Goal: Information Seeking & Learning: Learn about a topic

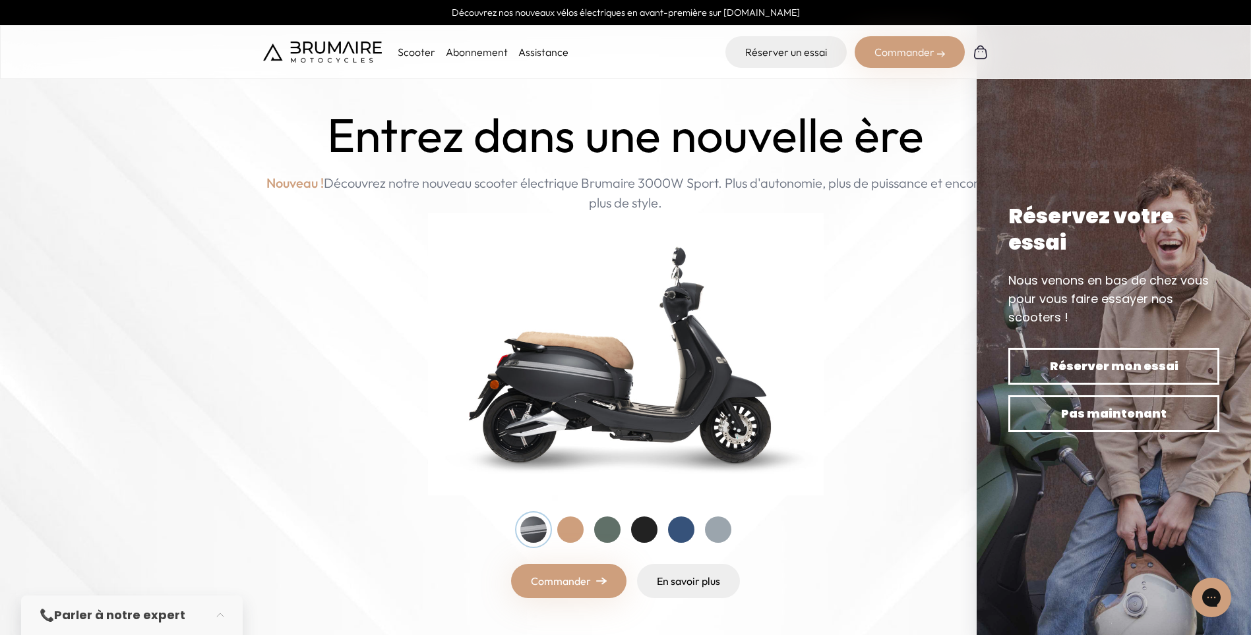
click at [673, 528] on div at bounding box center [681, 530] width 26 height 26
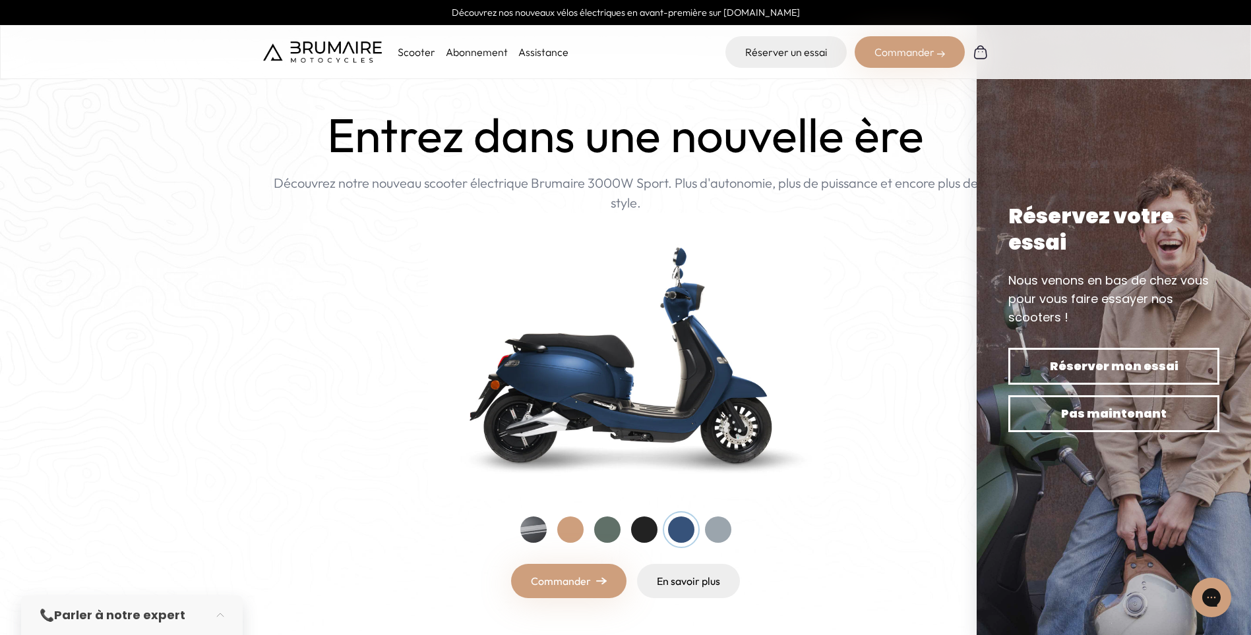
click at [611, 530] on div at bounding box center [607, 530] width 26 height 26
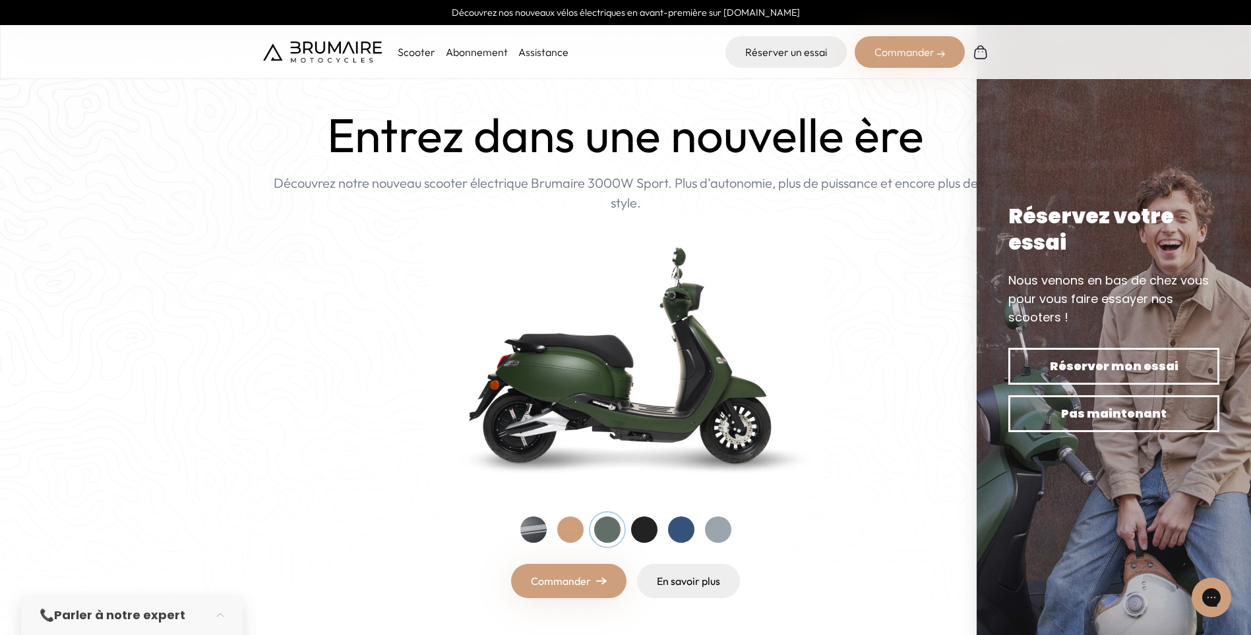
click at [573, 530] on div at bounding box center [570, 530] width 26 height 26
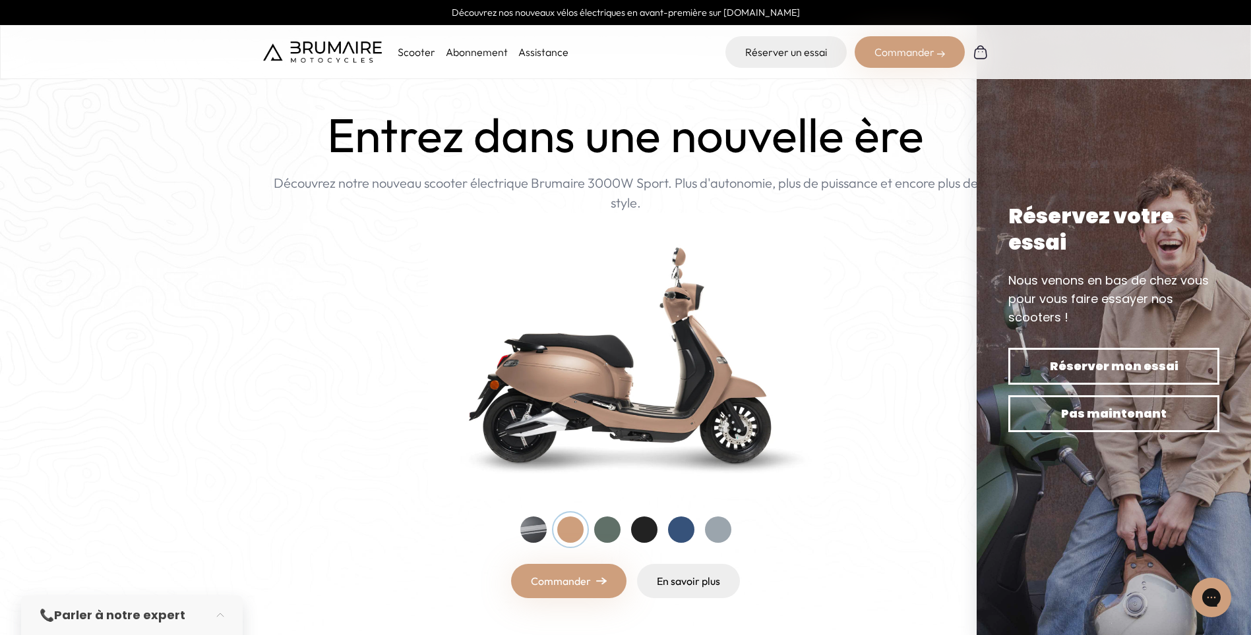
click at [537, 529] on div at bounding box center [533, 530] width 26 height 26
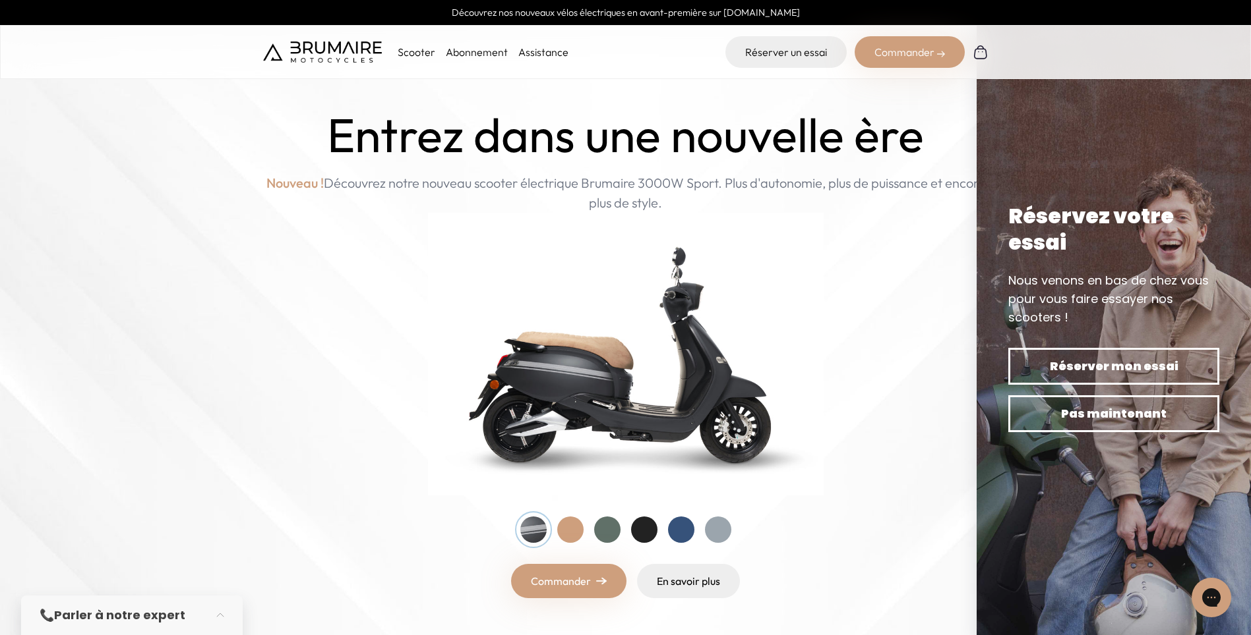
click at [602, 529] on div at bounding box center [607, 530] width 26 height 26
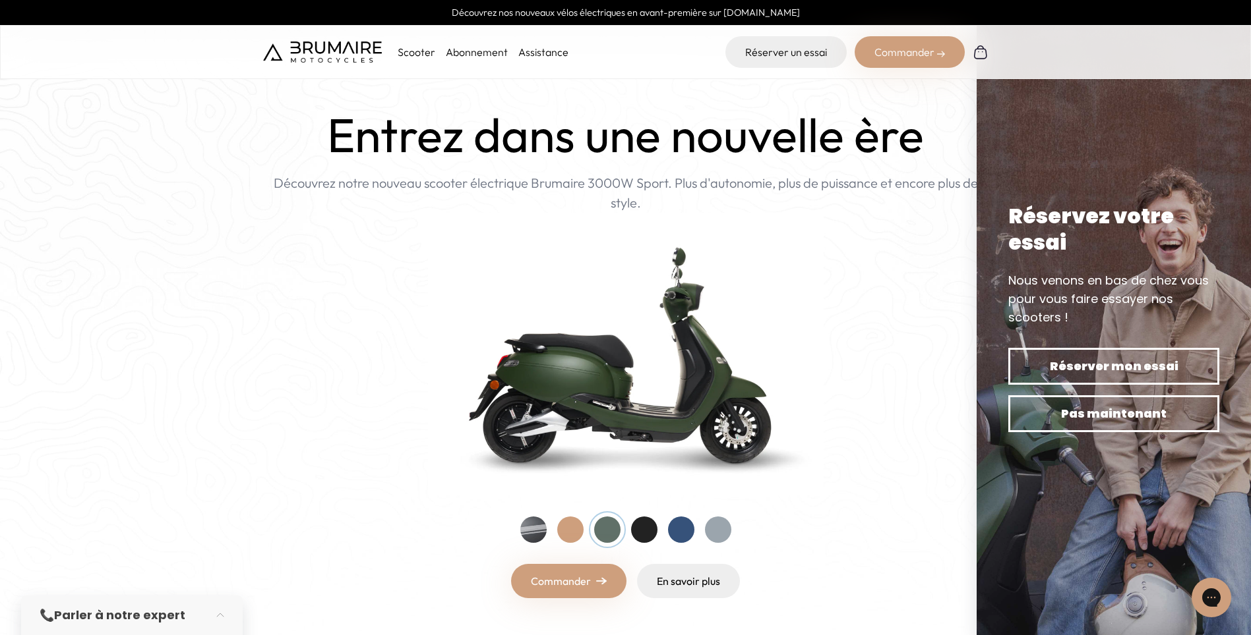
drag, startPoint x: 639, startPoint y: 529, endPoint x: 663, endPoint y: 529, distance: 24.4
click at [640, 529] on div at bounding box center [644, 530] width 26 height 26
click at [680, 529] on div at bounding box center [681, 530] width 26 height 26
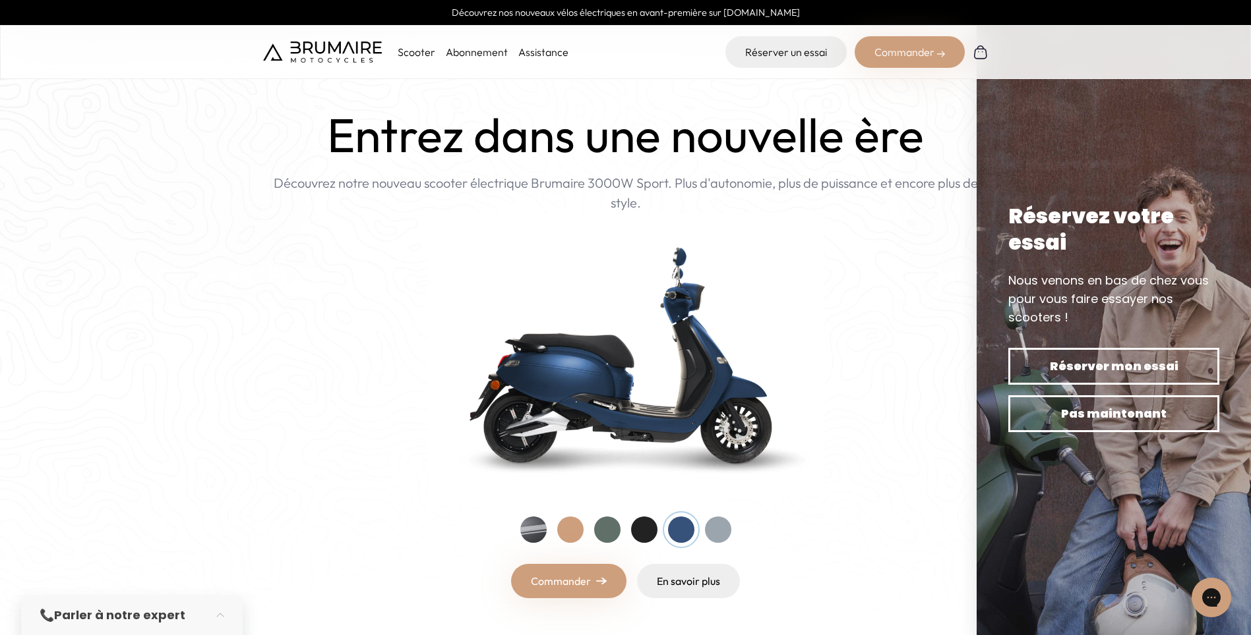
click at [719, 529] on div at bounding box center [718, 530] width 26 height 26
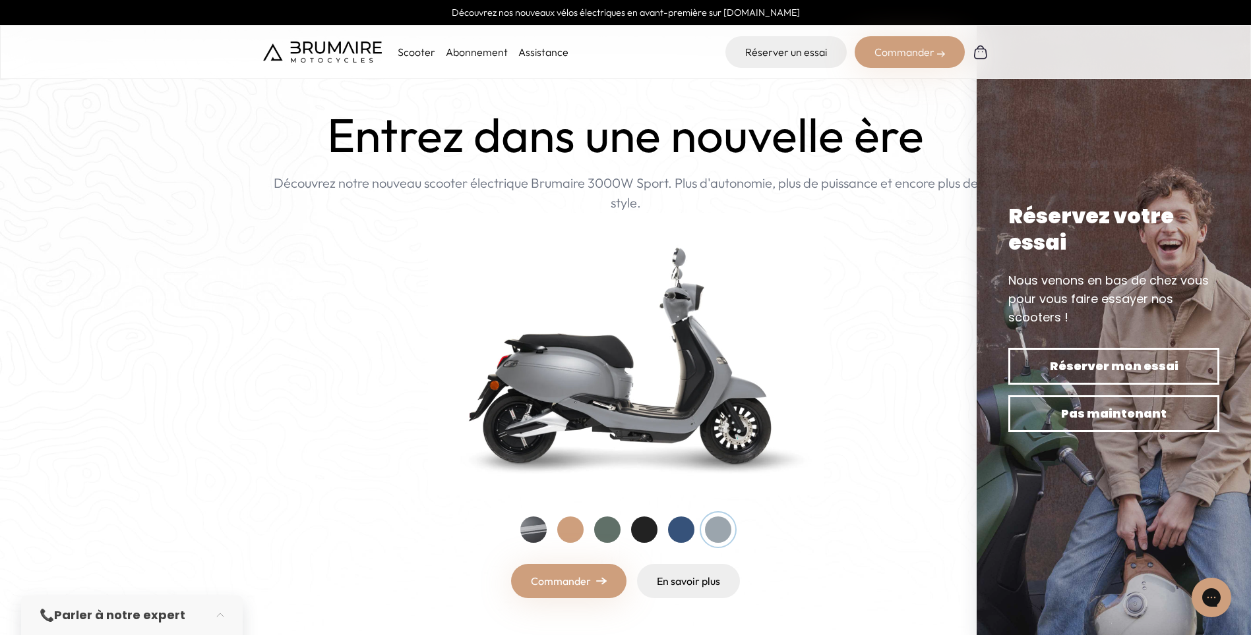
click at [639, 531] on div at bounding box center [644, 530] width 26 height 26
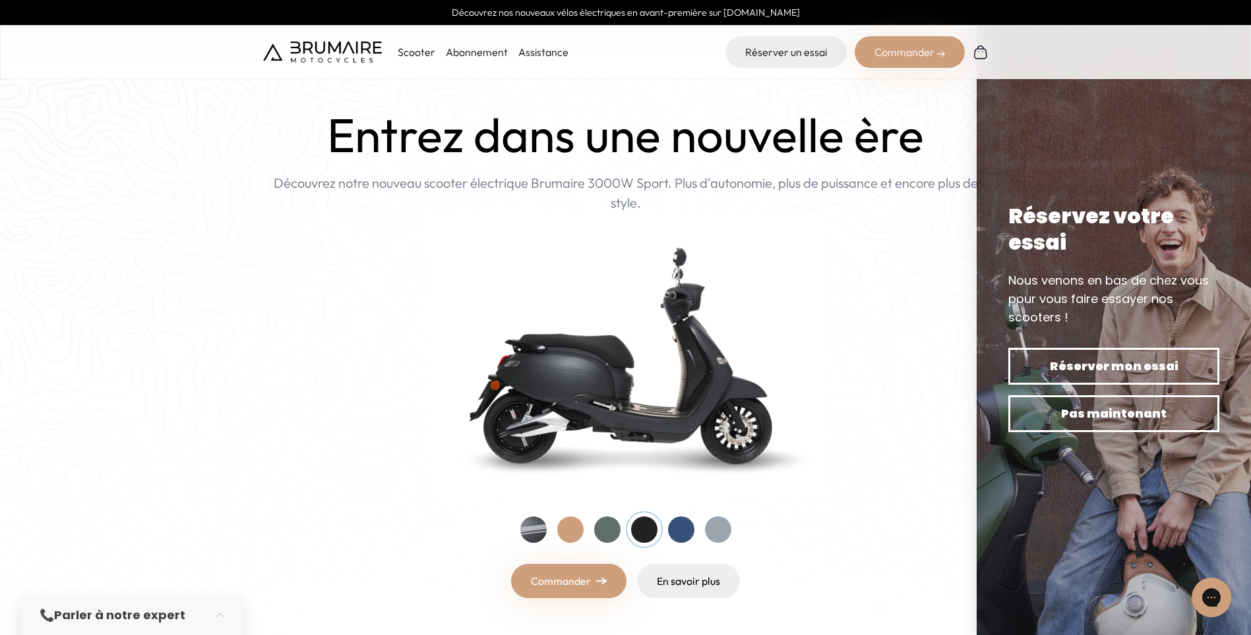
click at [677, 529] on div at bounding box center [681, 530] width 26 height 26
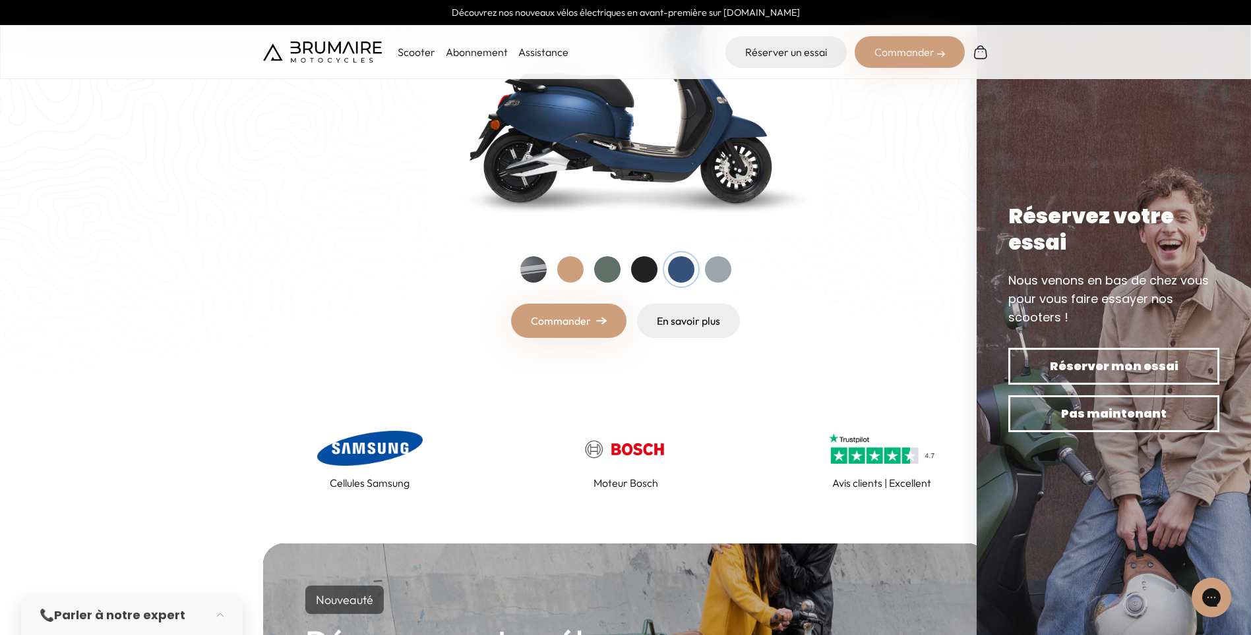
scroll to position [198, 0]
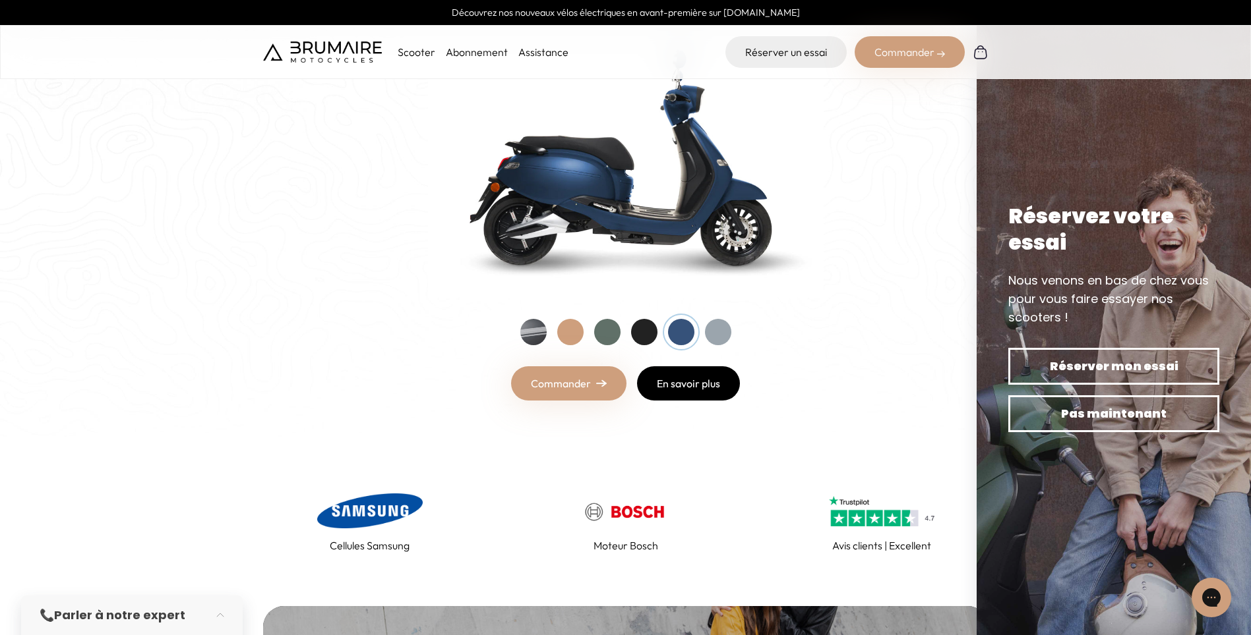
click at [685, 379] on link "En savoir plus" at bounding box center [688, 384] width 103 height 34
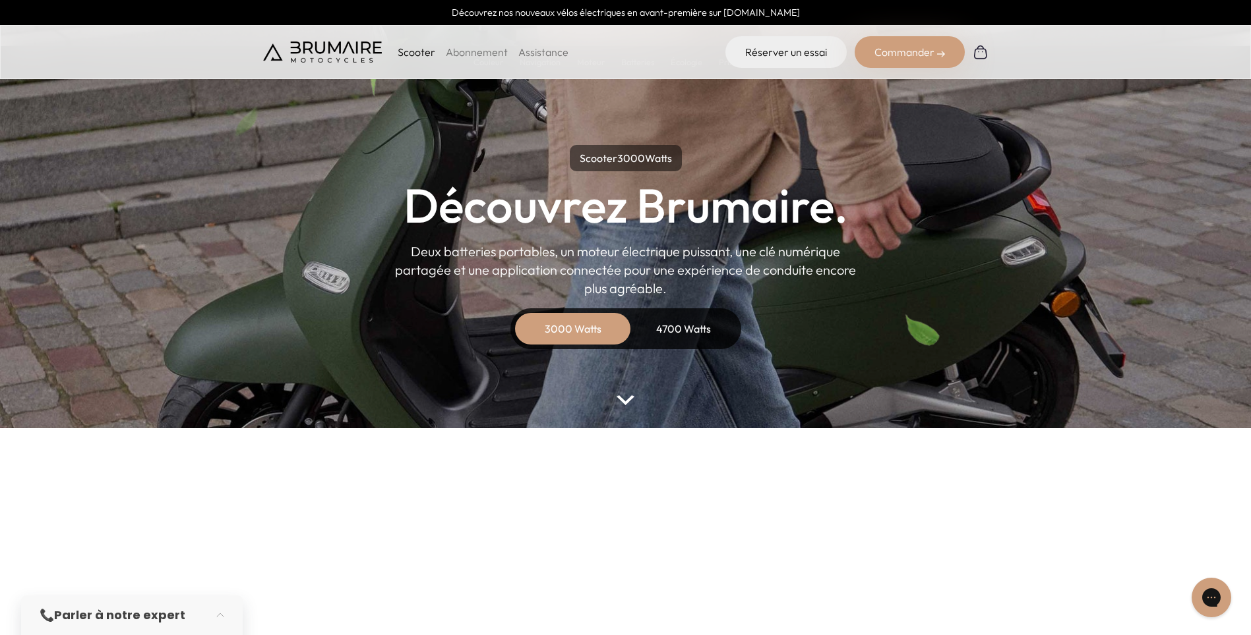
click at [693, 331] on div "4700 Watts" at bounding box center [683, 329] width 105 height 32
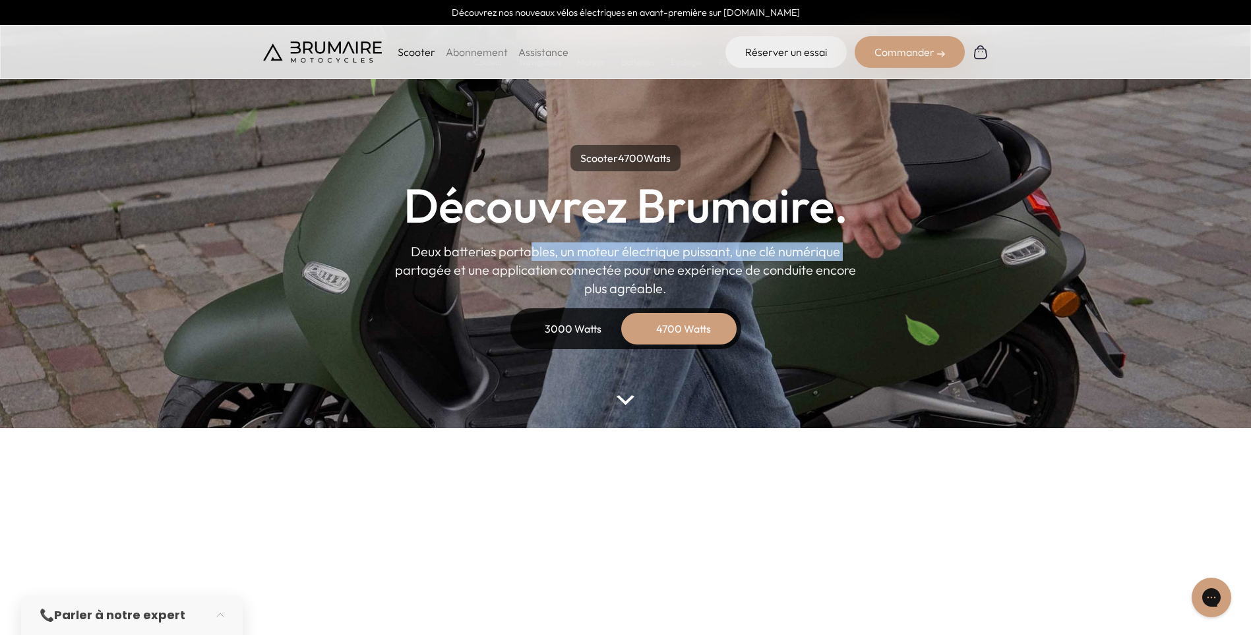
drag, startPoint x: 544, startPoint y: 252, endPoint x: 800, endPoint y: 252, distance: 255.8
click at [800, 252] on p "Deux batteries portables, un moteur électrique puissant, une clé numérique part…" at bounding box center [625, 270] width 461 height 55
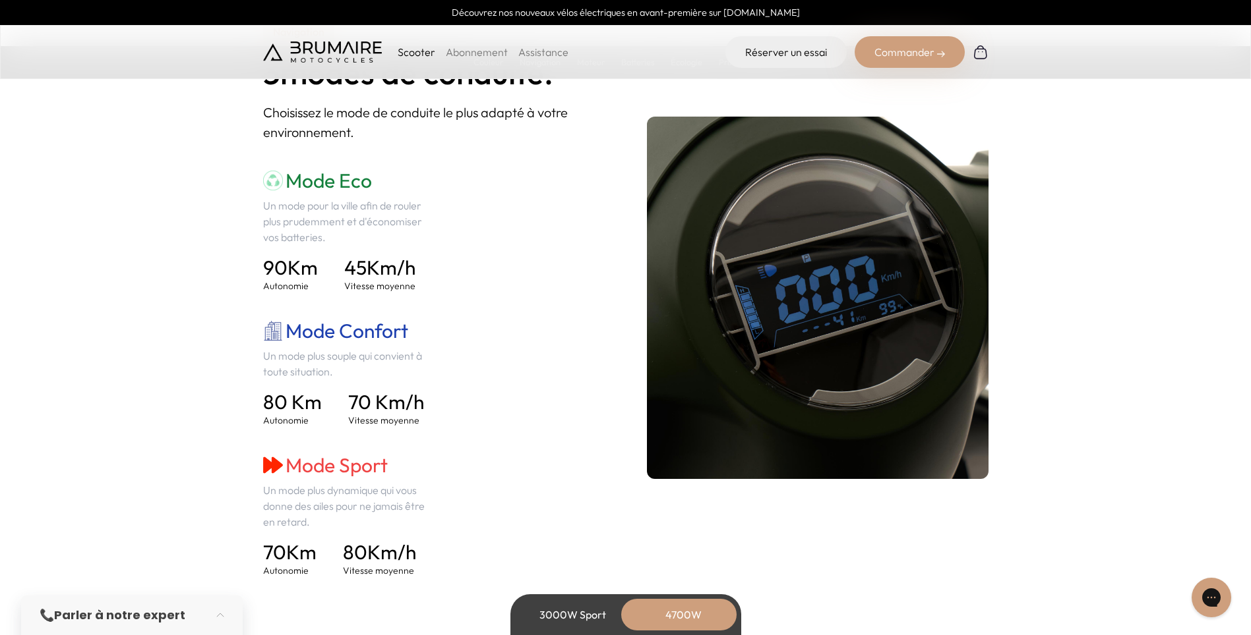
scroll to position [1846, 0]
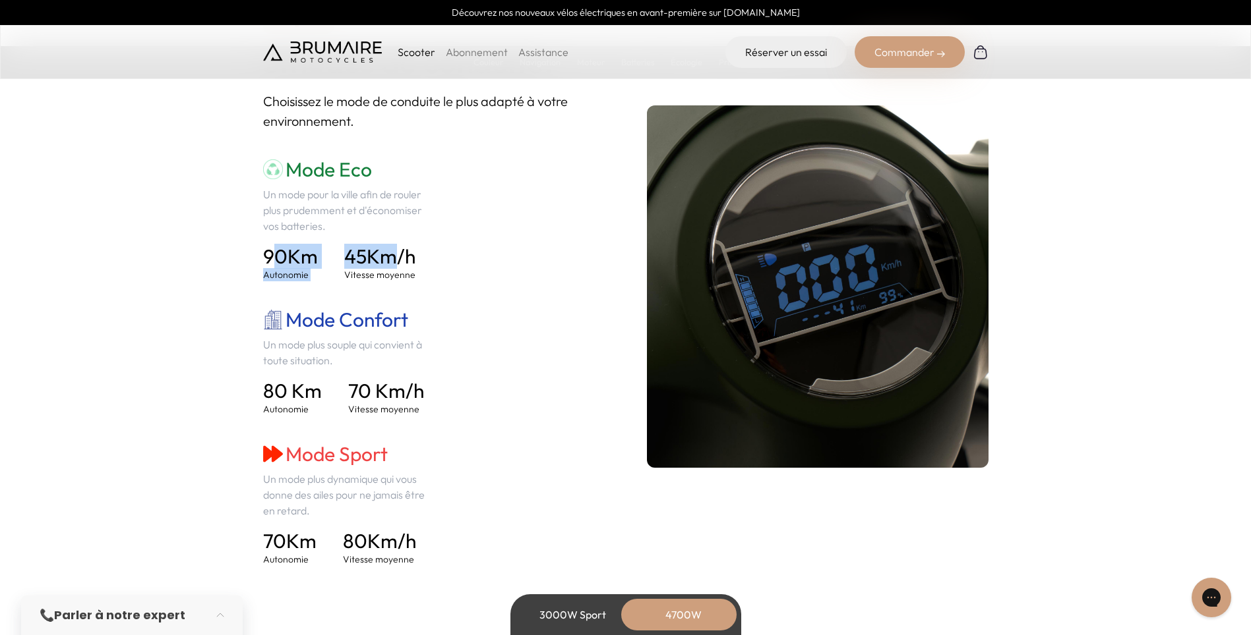
drag, startPoint x: 316, startPoint y: 256, endPoint x: 394, endPoint y: 256, distance: 77.8
click at [394, 256] on div "90 Km Autonomie 45 Km/h Vitesse moyenne" at bounding box center [348, 263] width 171 height 37
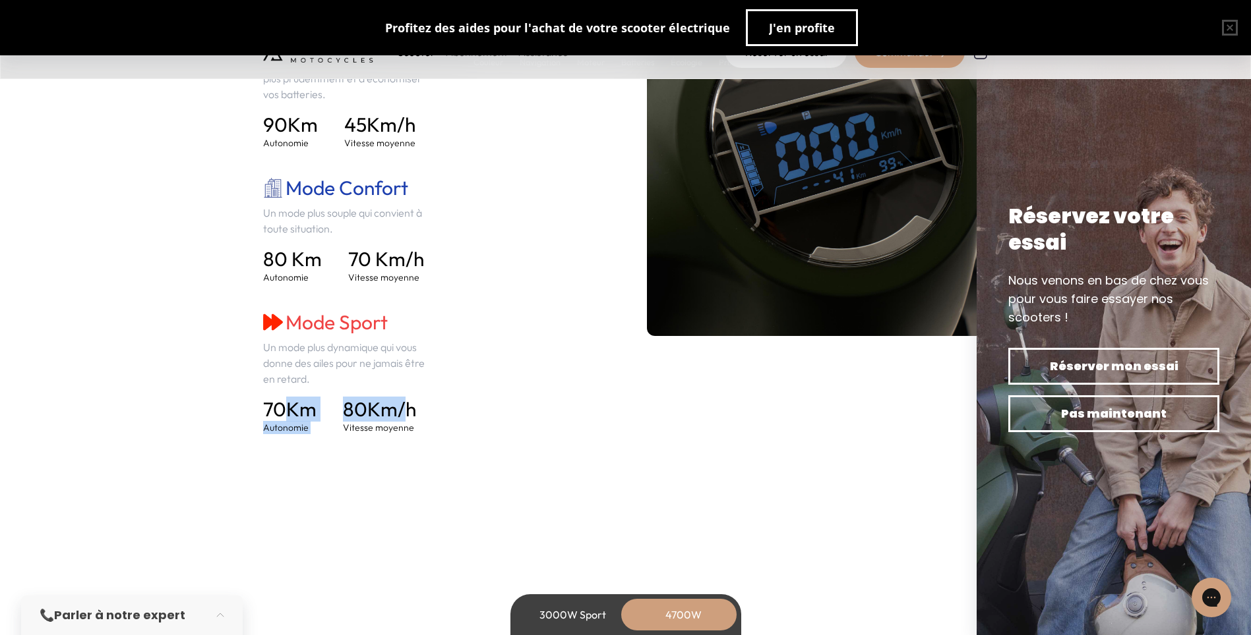
drag, startPoint x: 282, startPoint y: 410, endPoint x: 401, endPoint y: 411, distance: 119.3
click at [401, 411] on div "70 Km Autonomie 80 Km/h Vitesse moyenne" at bounding box center [348, 415] width 171 height 37
drag, startPoint x: 401, startPoint y: 411, endPoint x: 537, endPoint y: 397, distance: 136.5
click at [537, 397] on div "Mode Eco Un mode pour la ville afin de rouler plus prudemment et d'économiser v…" at bounding box center [433, 230] width 341 height 409
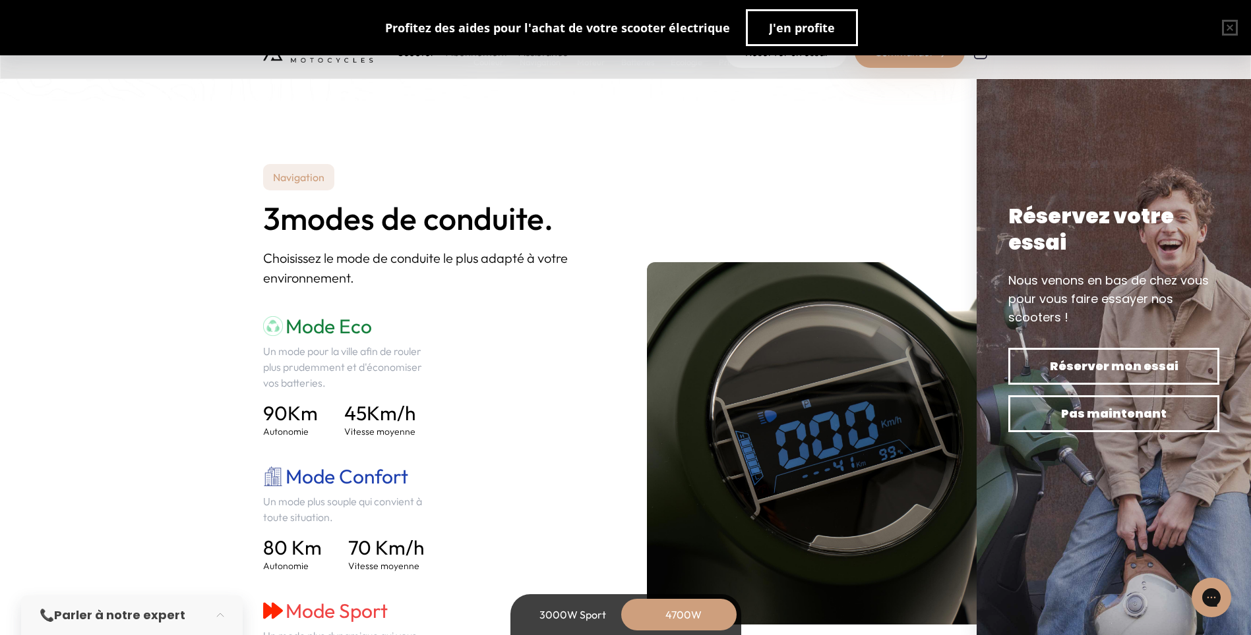
scroll to position [1912, 0]
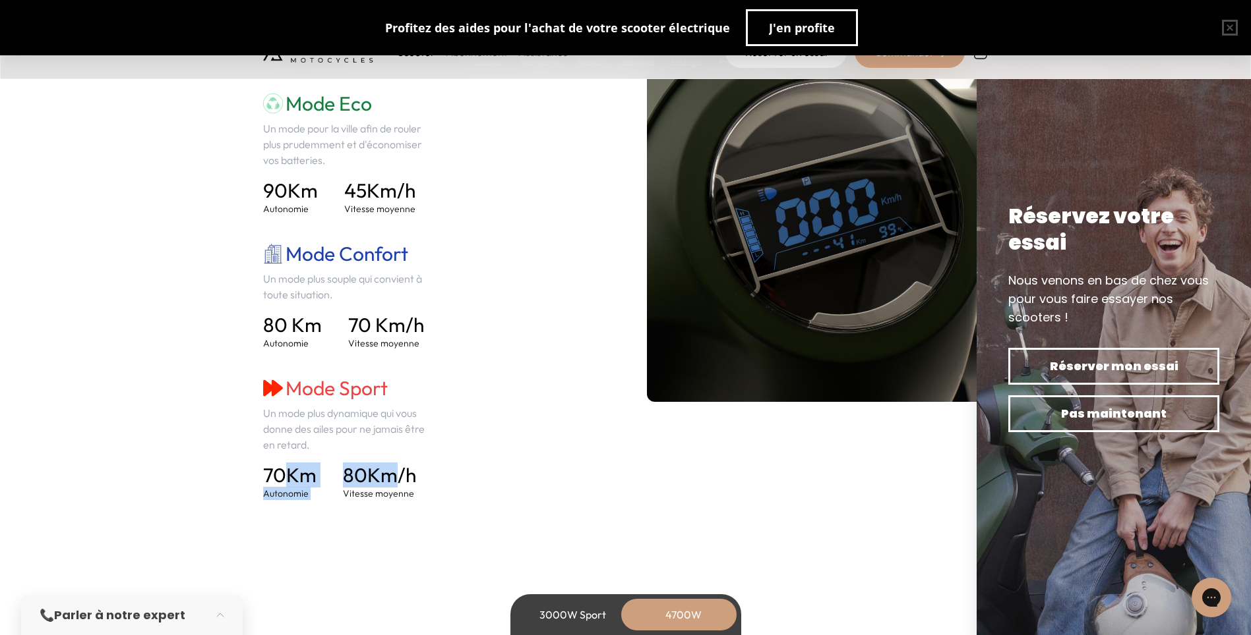
drag, startPoint x: 284, startPoint y: 473, endPoint x: 381, endPoint y: 473, distance: 96.9
click at [381, 473] on div "70 Km Autonomie 80 Km/h Vitesse moyenne" at bounding box center [348, 481] width 171 height 37
drag, startPoint x: 381, startPoint y: 473, endPoint x: 514, endPoint y: 469, distance: 132.6
click at [514, 469] on div "Mode Eco Un mode pour la ville afin de rouler plus prudemment et d'économiser v…" at bounding box center [433, 296] width 341 height 409
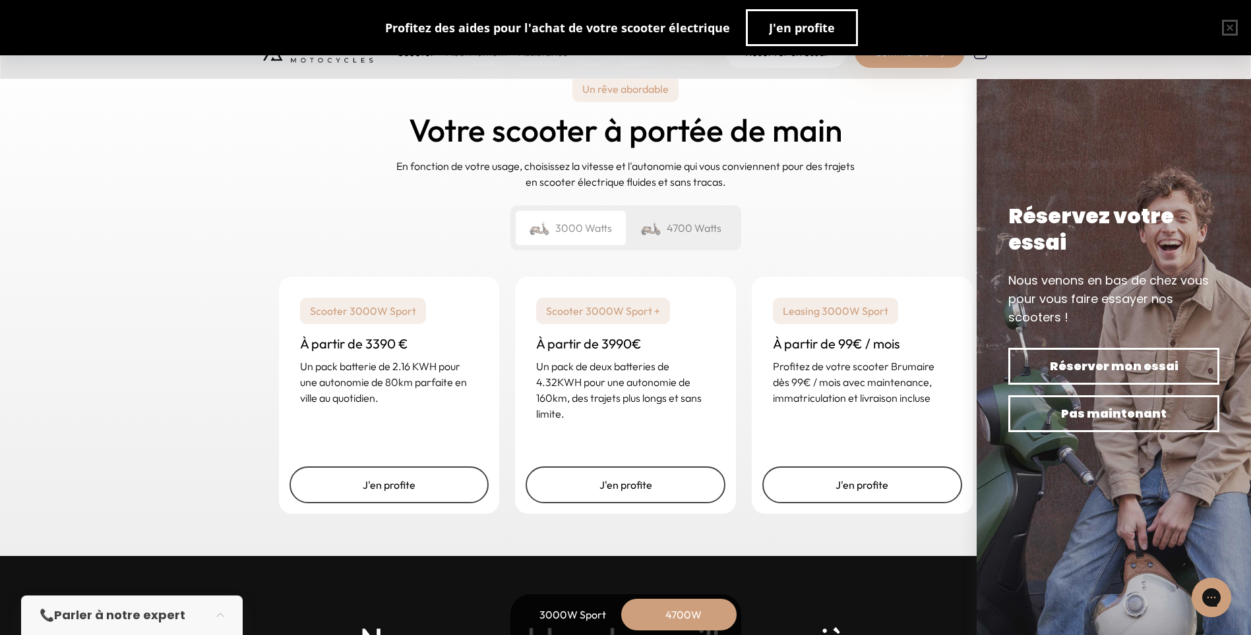
scroll to position [3164, 0]
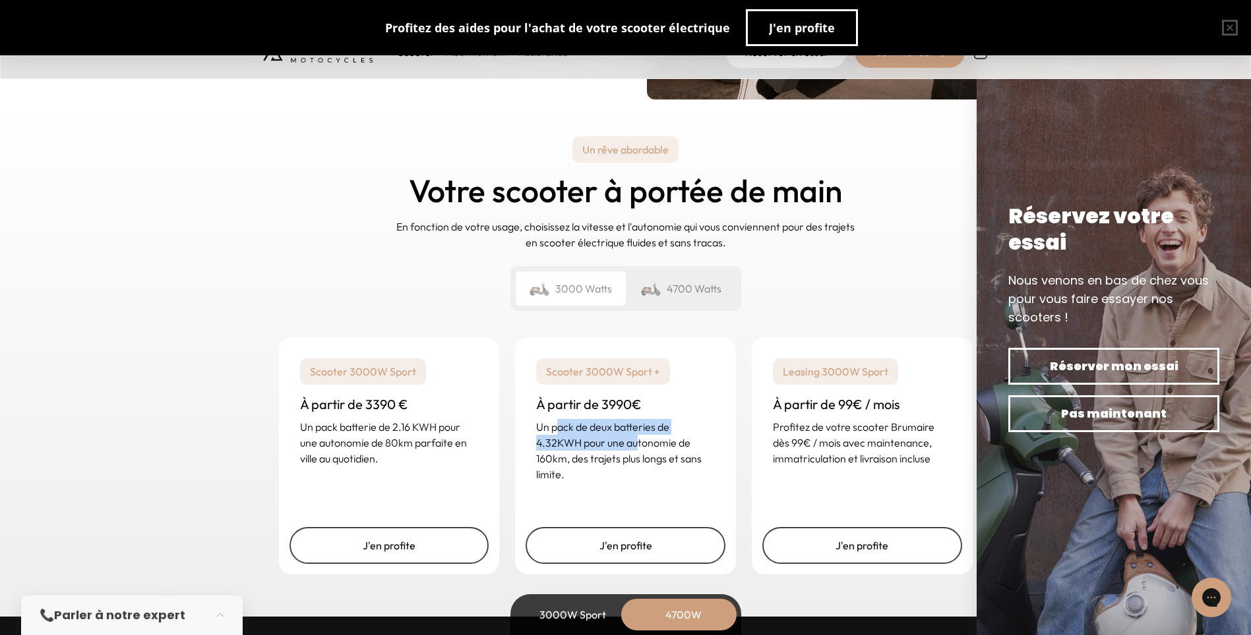
drag, startPoint x: 578, startPoint y: 426, endPoint x: 635, endPoint y: 440, distance: 59.0
click at [635, 440] on p "Un pack de deux batteries de 4.32KWH pour une autonomie de 160km, des trajets p…" at bounding box center [625, 450] width 179 height 63
drag, startPoint x: 794, startPoint y: 427, endPoint x: 908, endPoint y: 427, distance: 114.0
click at [908, 427] on p "Profitez de votre scooter Brumaire dès 99€ / mois avec maintenance, immatricula…" at bounding box center [862, 442] width 179 height 47
drag, startPoint x: 791, startPoint y: 444, endPoint x: 894, endPoint y: 454, distance: 103.3
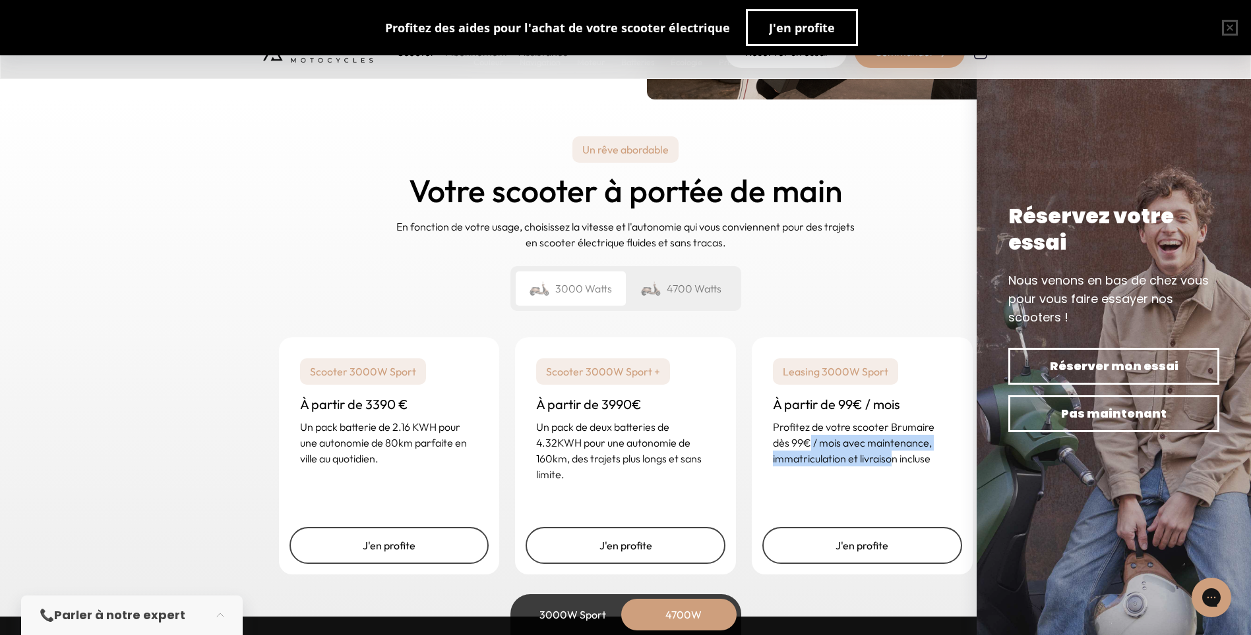
click at [894, 454] on p "Profitez de votre scooter Brumaire dès 99€ / mois avec maintenance, immatricula…" at bounding box center [862, 442] width 179 height 47
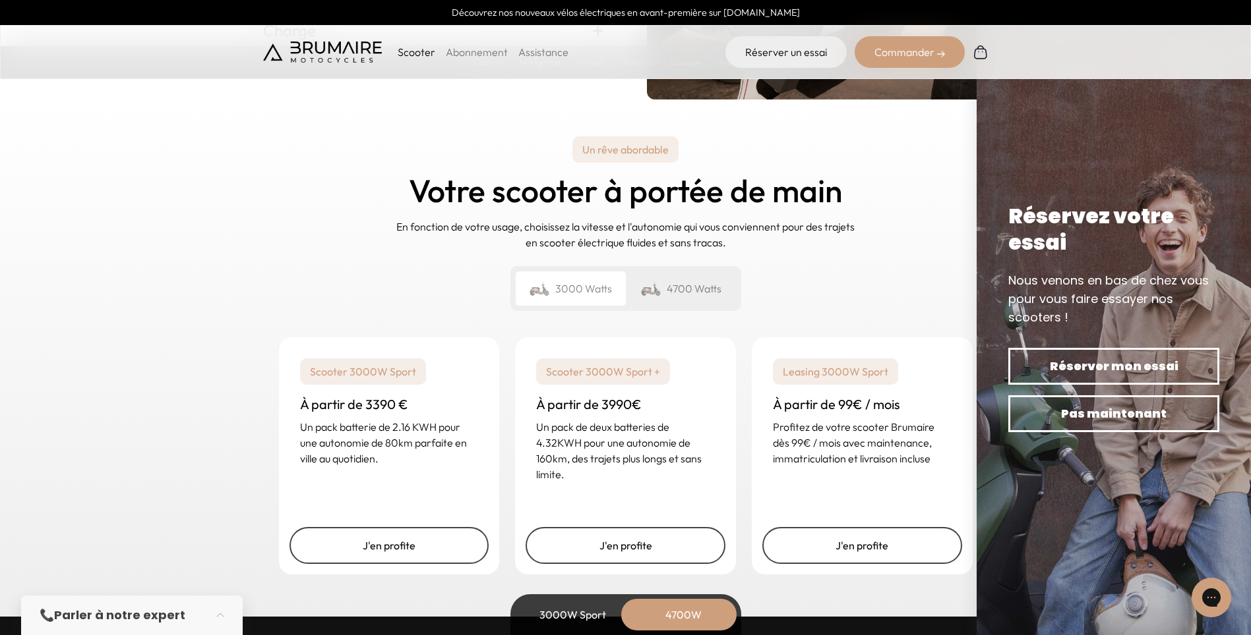
click at [688, 291] on div "4700 Watts" at bounding box center [681, 289] width 110 height 34
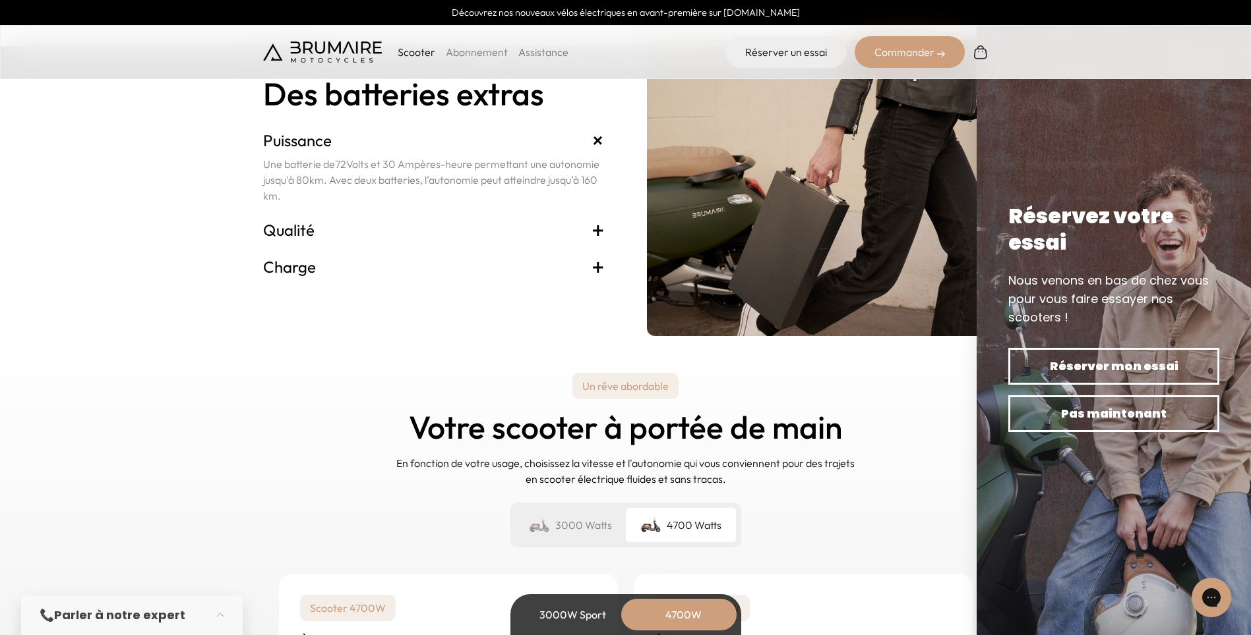
scroll to position [2769, 0]
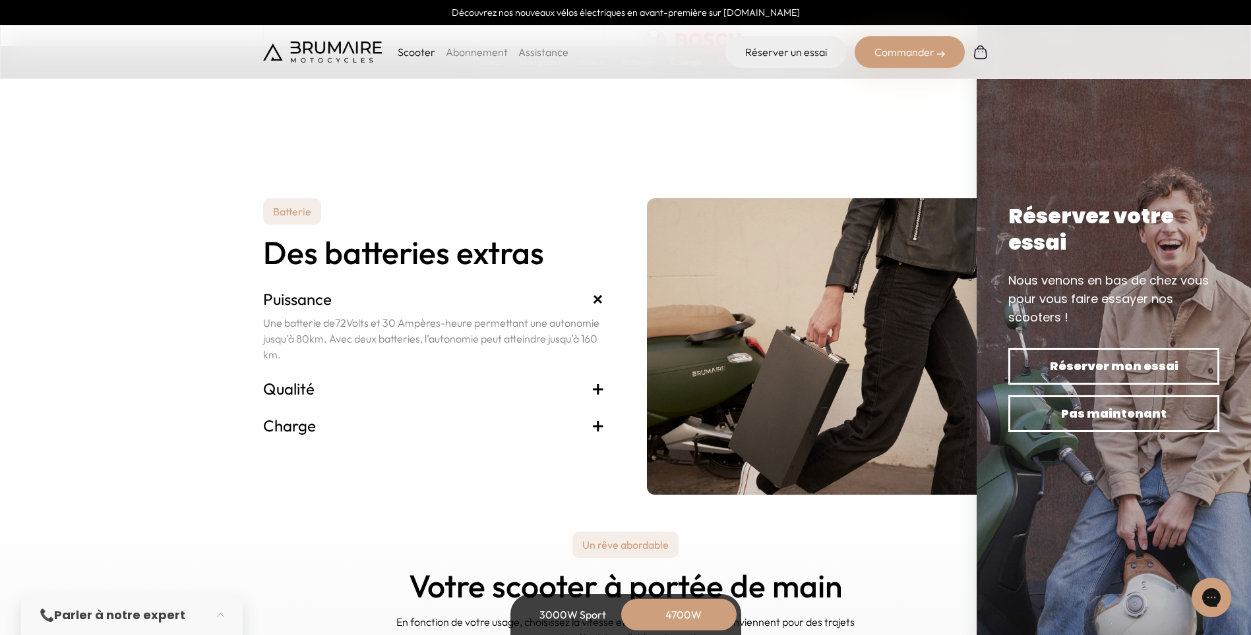
click at [596, 389] on span "+" at bounding box center [597, 388] width 13 height 21
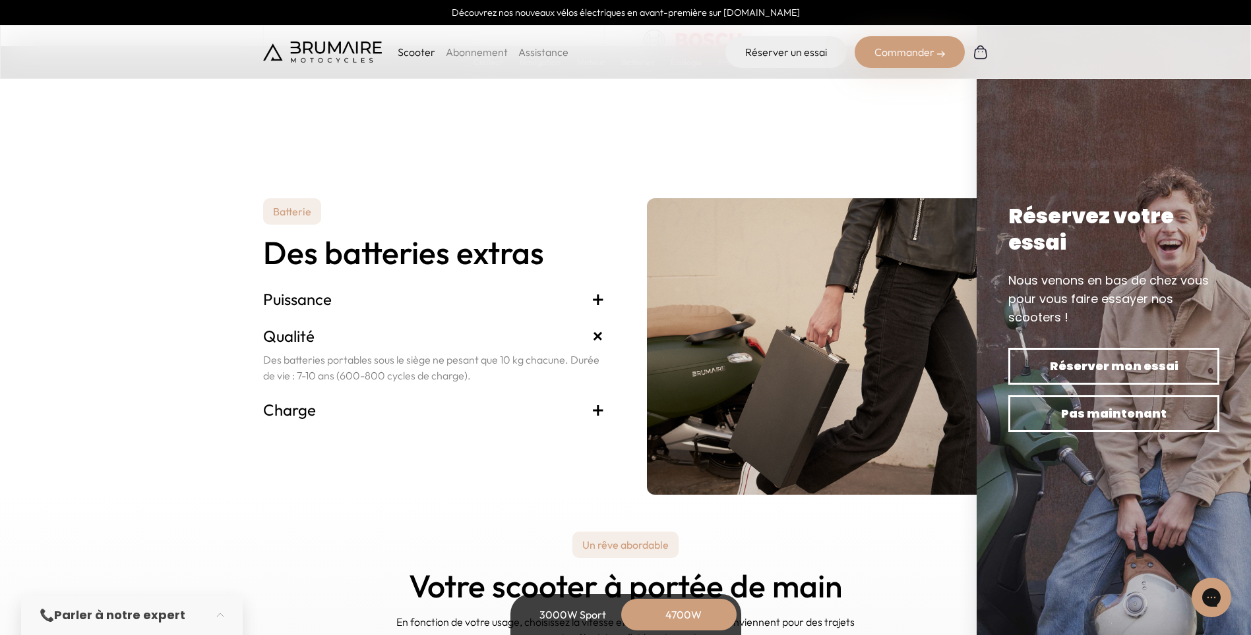
click at [595, 410] on span "+" at bounding box center [597, 409] width 13 height 21
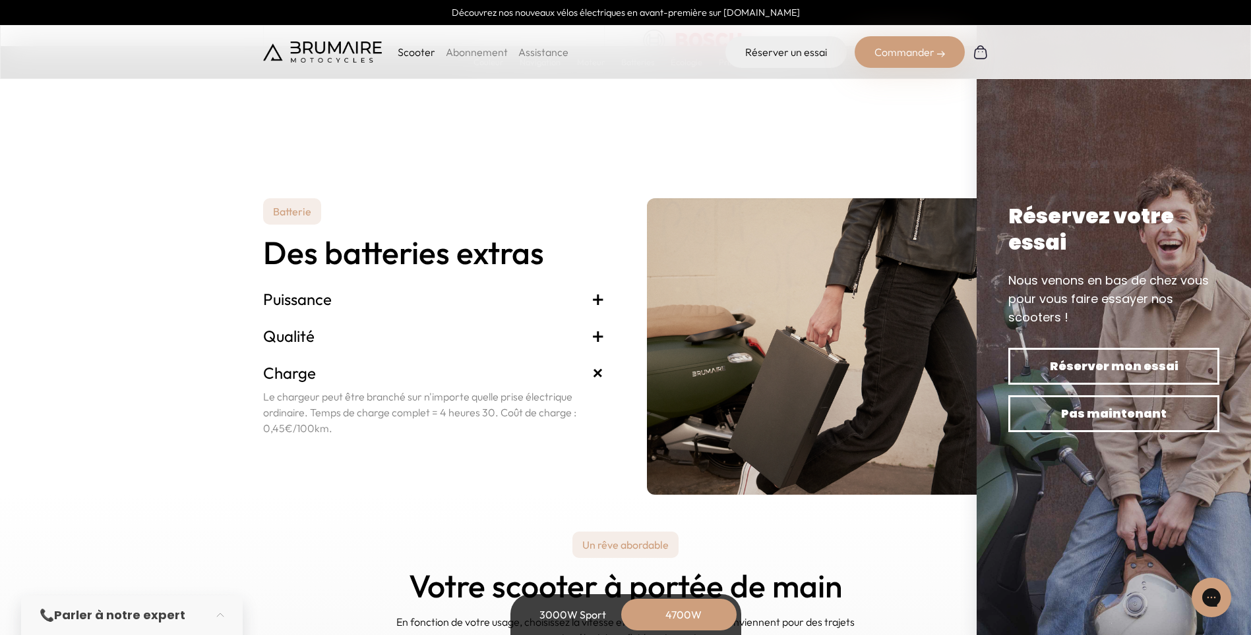
drag, startPoint x: 286, startPoint y: 399, endPoint x: 380, endPoint y: 423, distance: 97.2
click at [380, 423] on p "Le chargeur peut être branché sur n'importe quelle prise électrique ordinaire. …" at bounding box center [433, 412] width 341 height 47
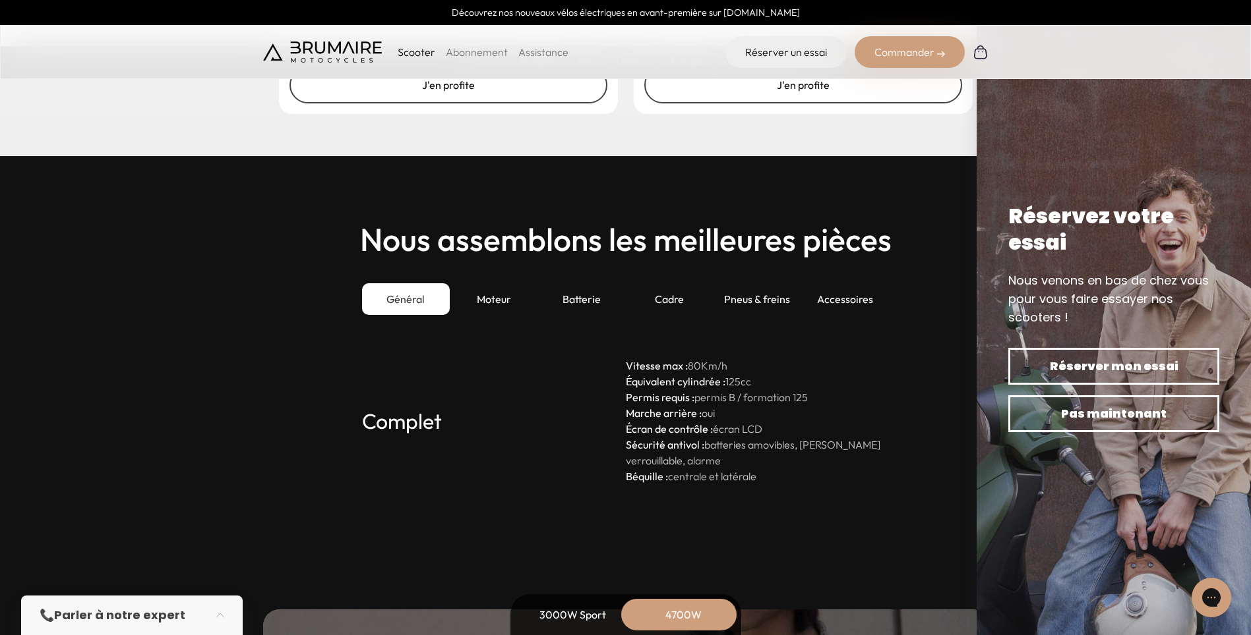
scroll to position [3626, 0]
click at [839, 297] on div "Accessoires" at bounding box center [845, 299] width 88 height 32
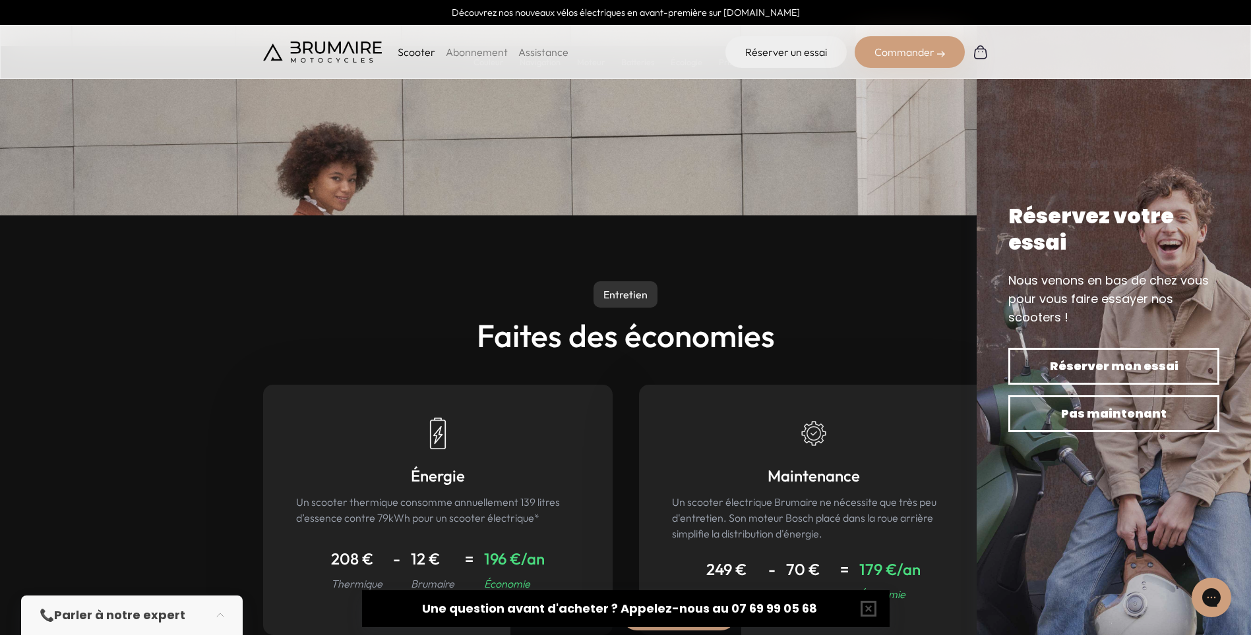
scroll to position [5933, 0]
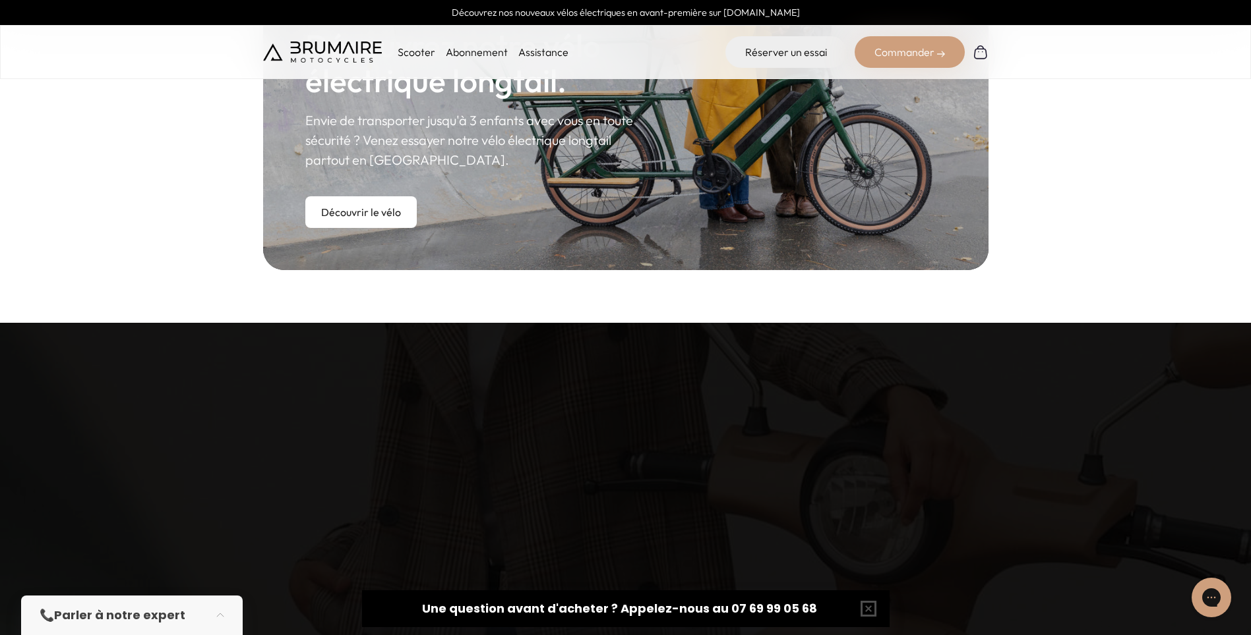
scroll to position [659, 0]
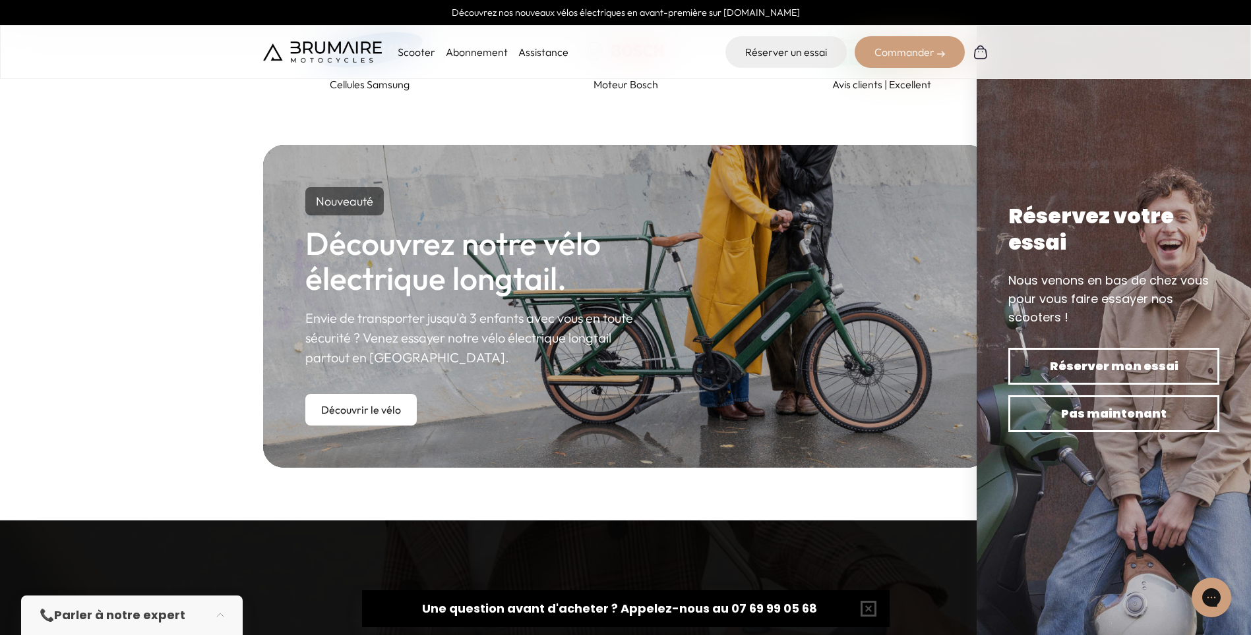
click at [345, 412] on link "Découvrir le vélo" at bounding box center [360, 410] width 111 height 32
